Goal: Transaction & Acquisition: Download file/media

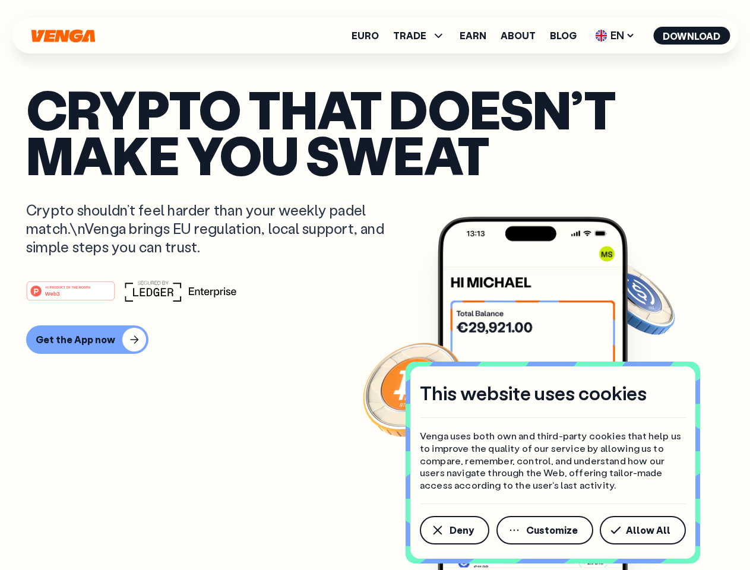
click at [374, 285] on div "#1 PRODUCT OF THE MONTH Web3" at bounding box center [374, 290] width 697 height 21
click at [453, 530] on span "Deny" at bounding box center [461, 529] width 24 height 9
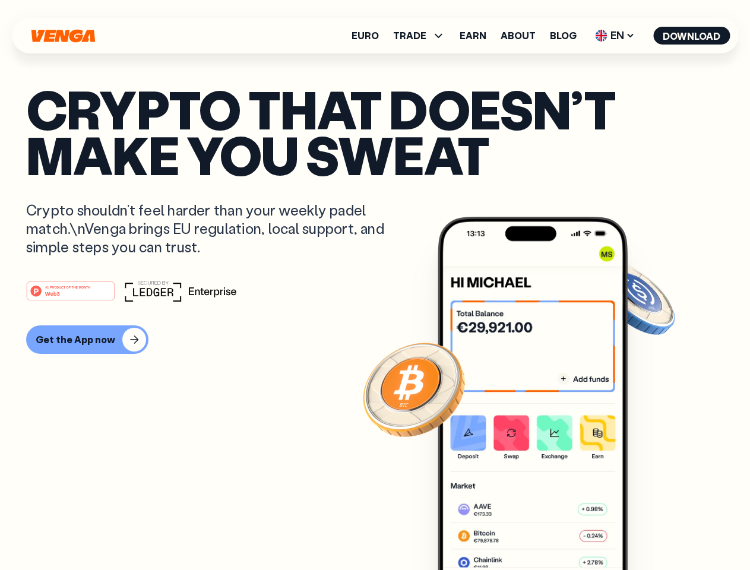
click at [545, 530] on img at bounding box center [532, 416] width 190 height 398
click at [644, 530] on article "Crypto that doesn’t make you sweat Crypto shouldn’t feel harder than your weekl…" at bounding box center [374, 308] width 697 height 445
click at [423, 36] on span "TRADE" at bounding box center [409, 35] width 33 height 9
click at [615, 36] on span "EN" at bounding box center [614, 35] width 48 height 19
click at [691, 36] on button "Download" at bounding box center [691, 36] width 77 height 18
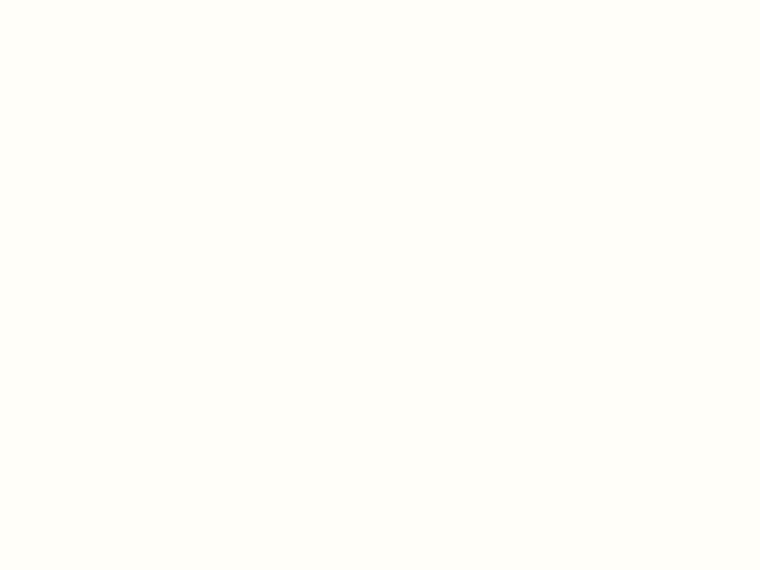
click at [85, 0] on html "This website uses cookies Venga uses both own and third-party cookies that help…" at bounding box center [380, 0] width 760 height 0
click at [72, 0] on html "This website uses cookies Venga uses both own and third-party cookies that help…" at bounding box center [380, 0] width 760 height 0
